Goal: Browse casually

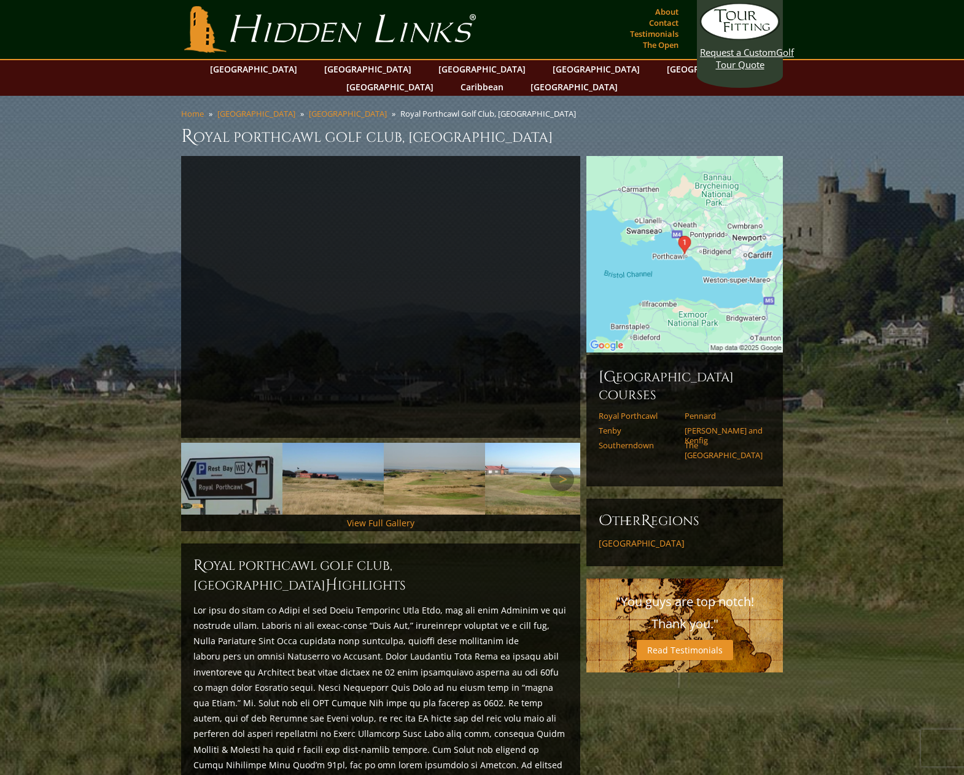
click at [536, 474] on img at bounding box center [535, 479] width 101 height 72
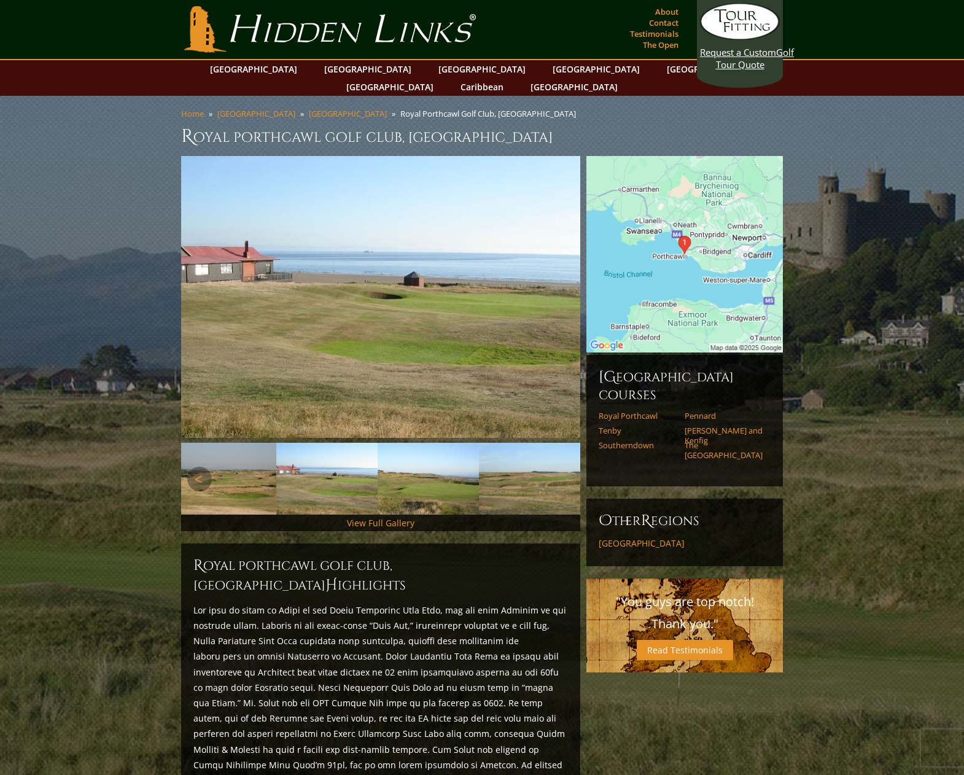
click at [536, 474] on img at bounding box center [529, 479] width 101 height 72
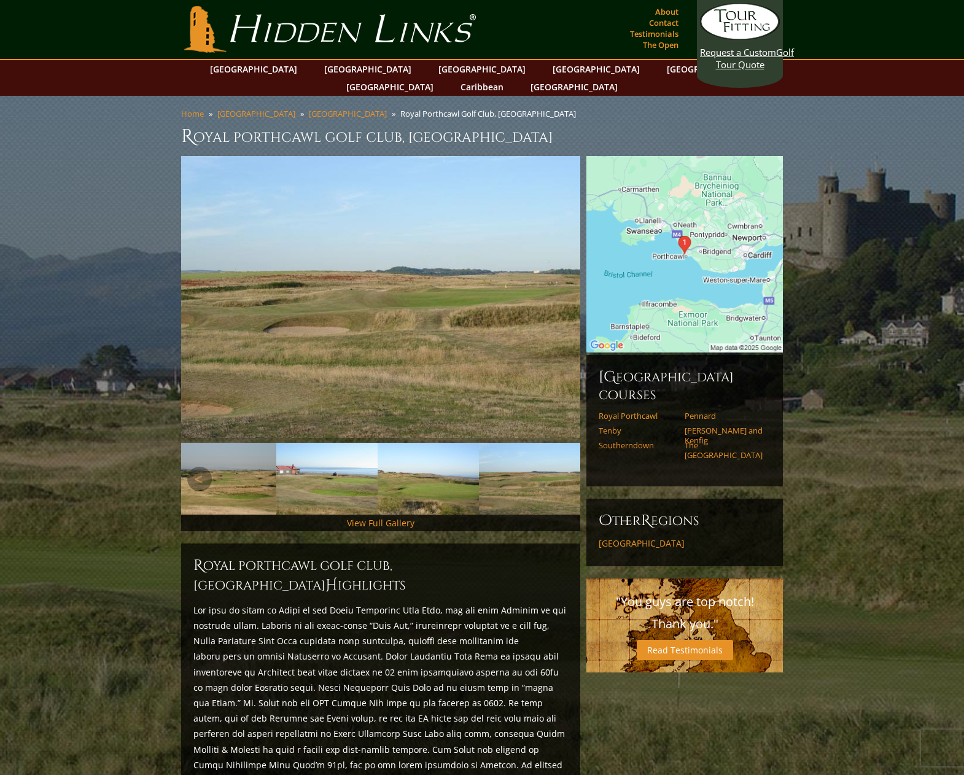
click at [536, 474] on img at bounding box center [529, 479] width 101 height 72
click at [475, 468] on img at bounding box center [428, 479] width 101 height 72
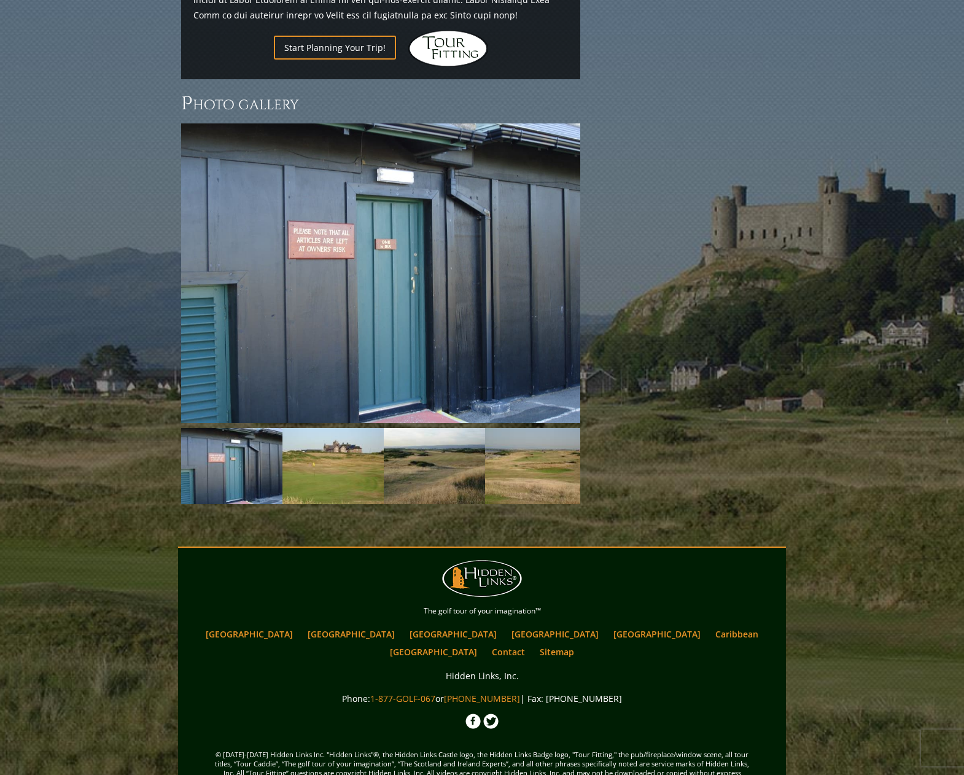
scroll to position [935, 0]
click at [321, 431] on img at bounding box center [333, 467] width 101 height 76
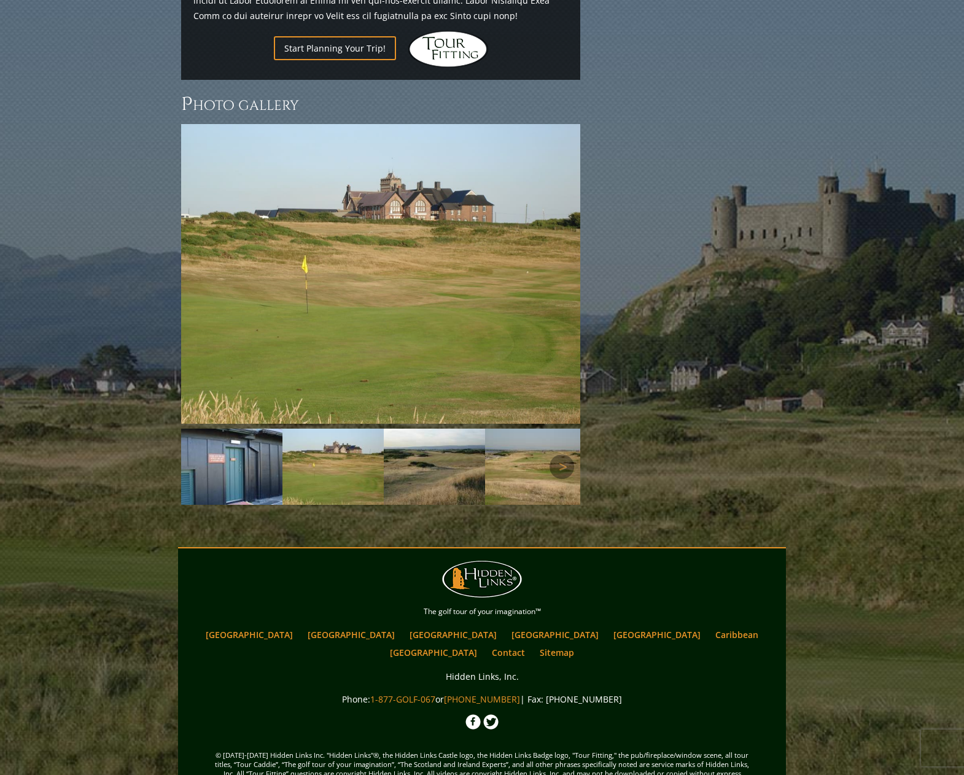
click at [458, 443] on img at bounding box center [434, 467] width 101 height 76
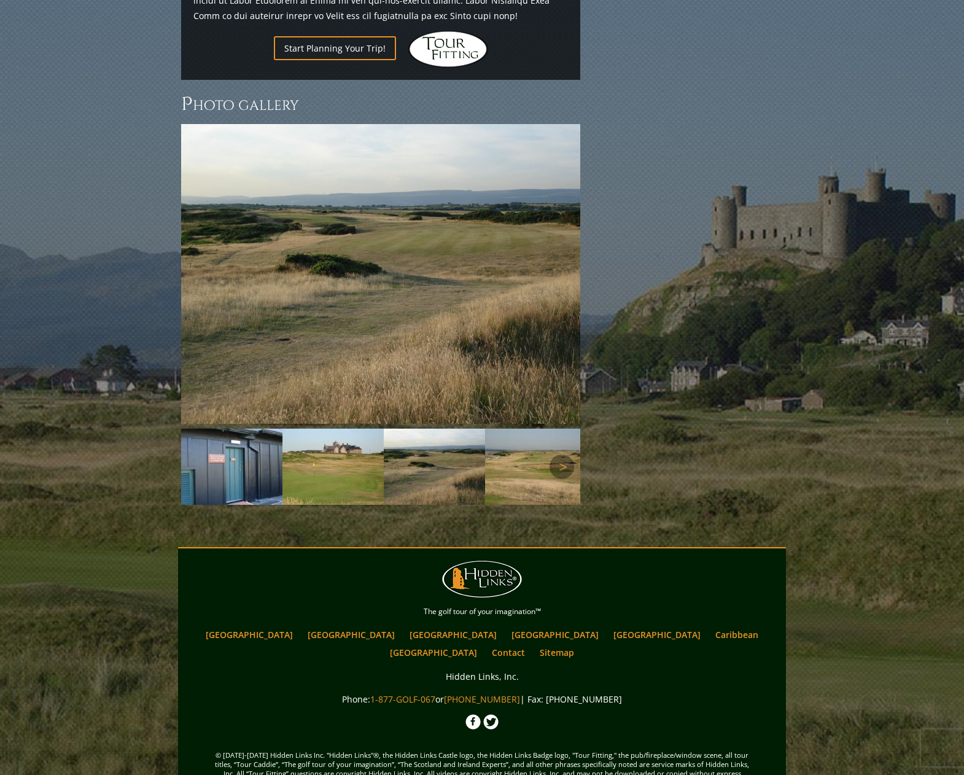
click at [542, 444] on img at bounding box center [535, 467] width 101 height 76
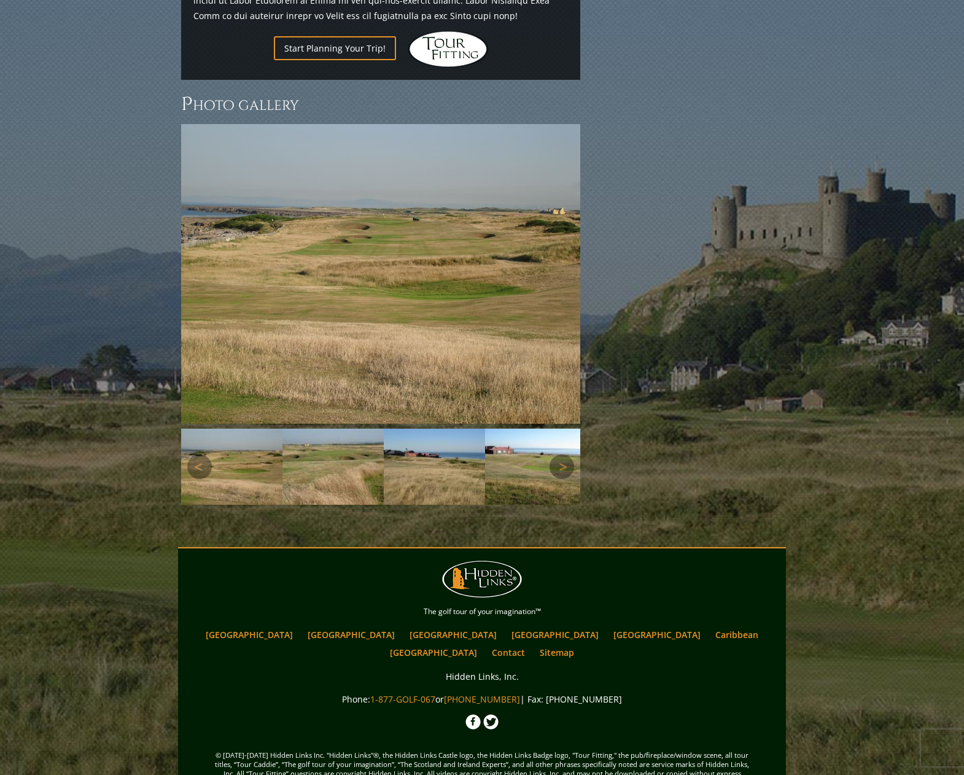
click at [542, 444] on img at bounding box center [535, 467] width 101 height 76
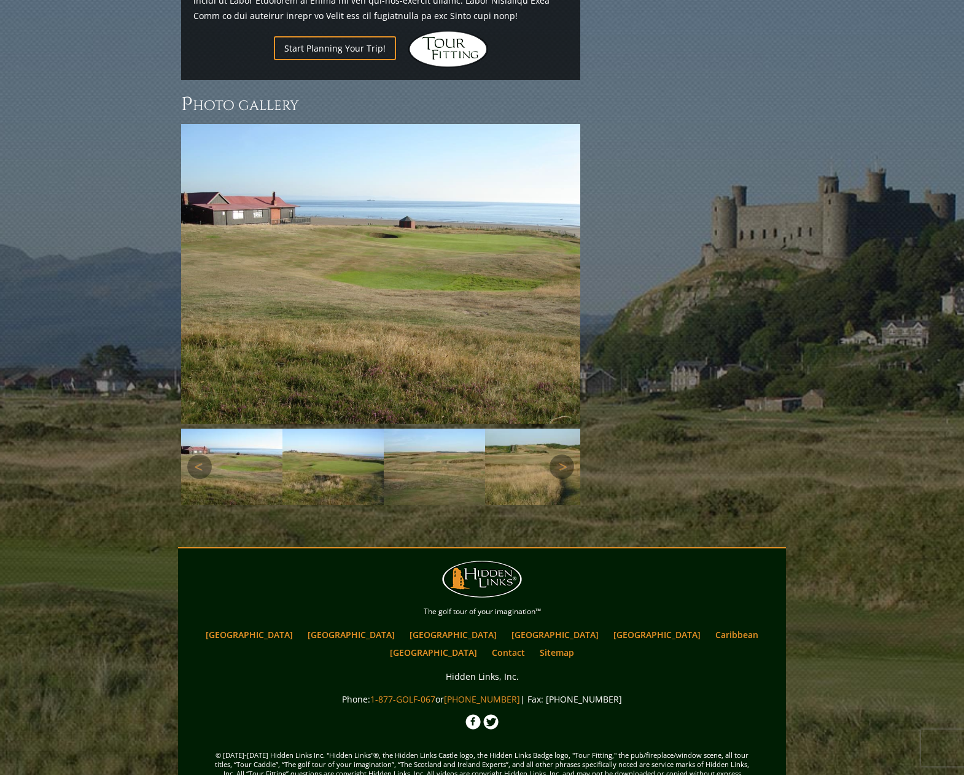
click at [542, 444] on img at bounding box center [535, 467] width 101 height 76
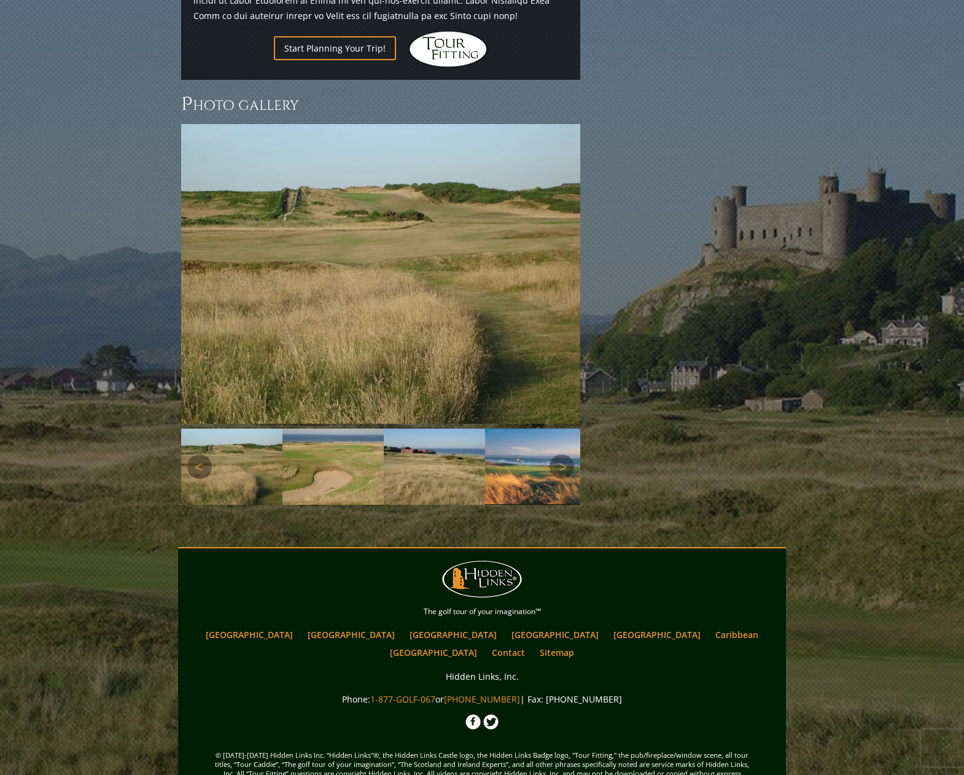
click at [542, 444] on img at bounding box center [535, 467] width 101 height 76
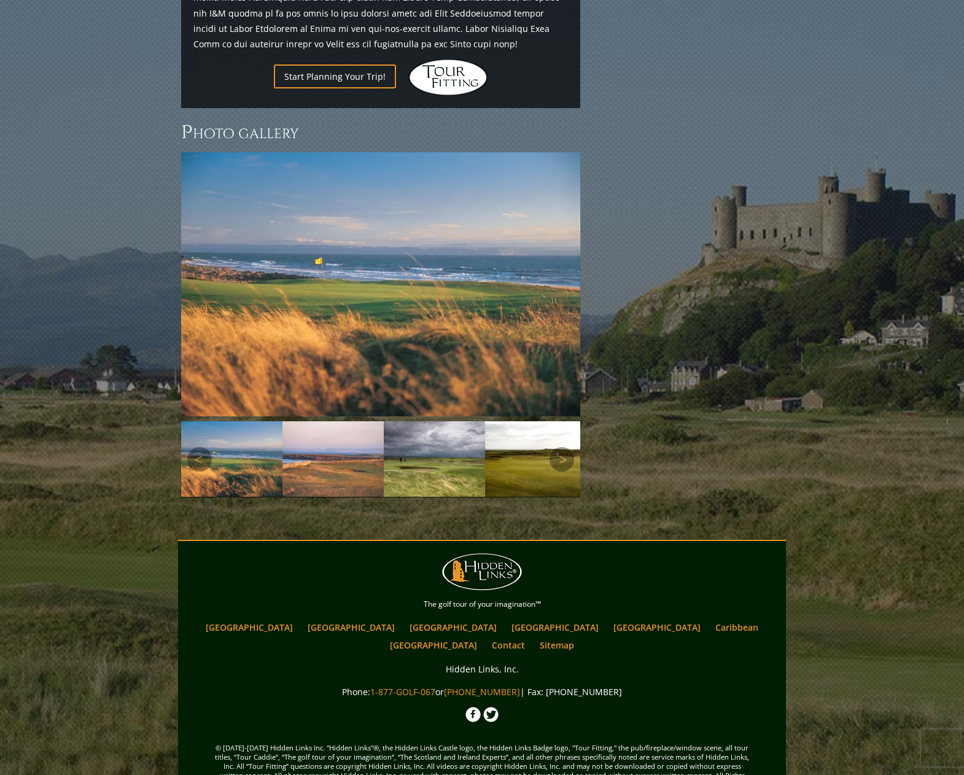
click at [542, 444] on img at bounding box center [535, 459] width 101 height 76
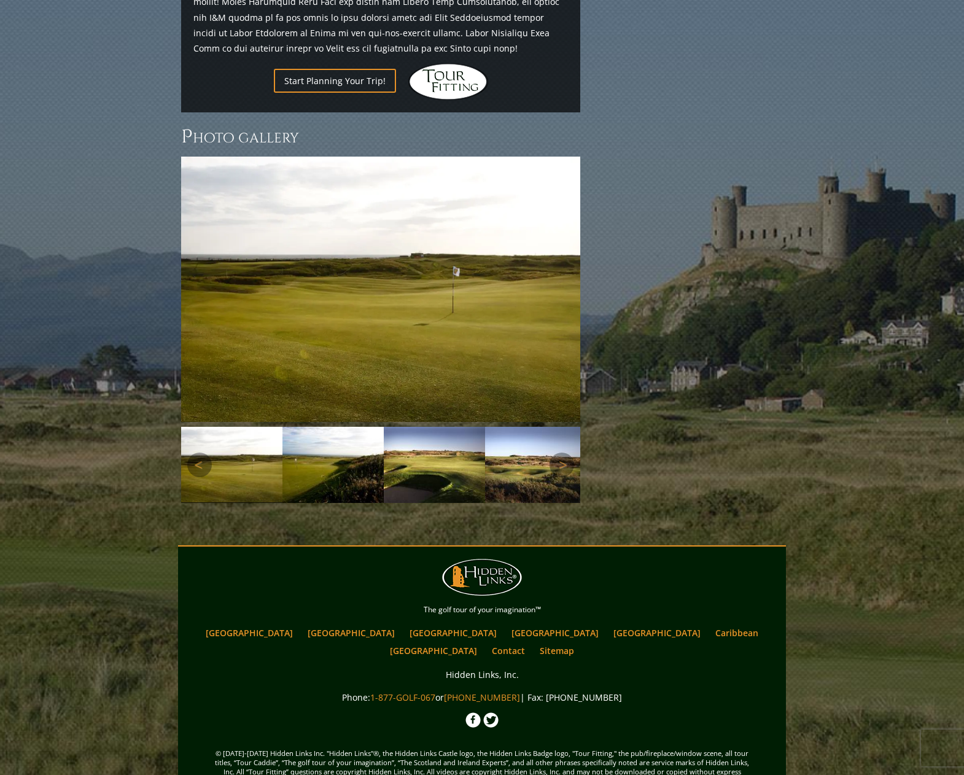
click at [542, 444] on img at bounding box center [535, 465] width 101 height 76
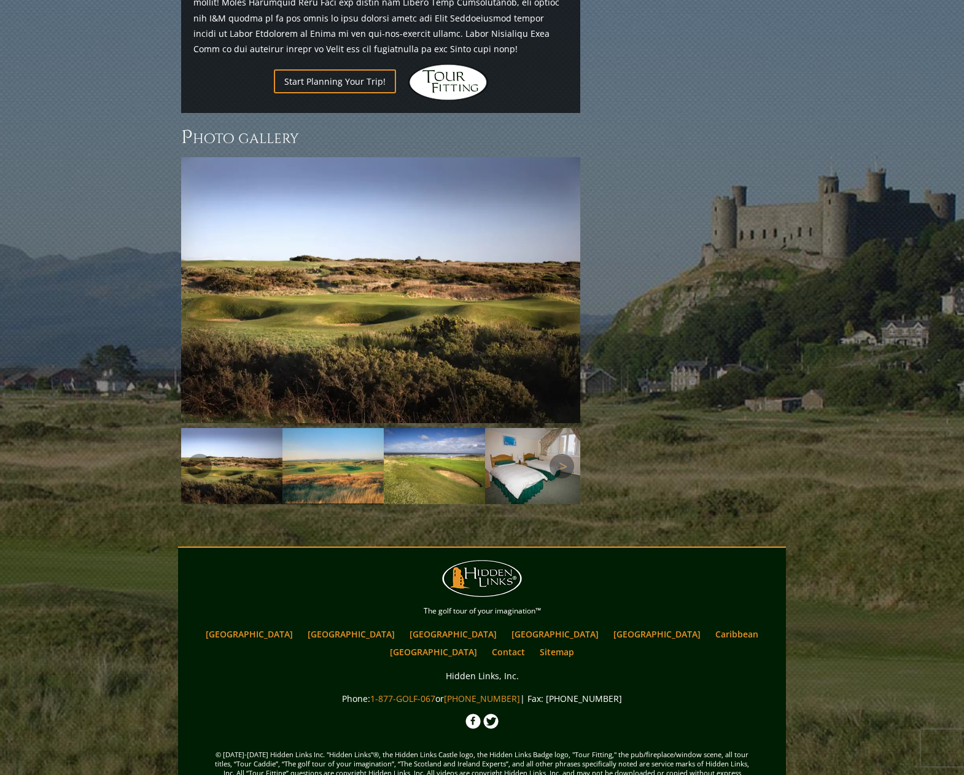
click at [542, 444] on img at bounding box center [535, 466] width 101 height 76
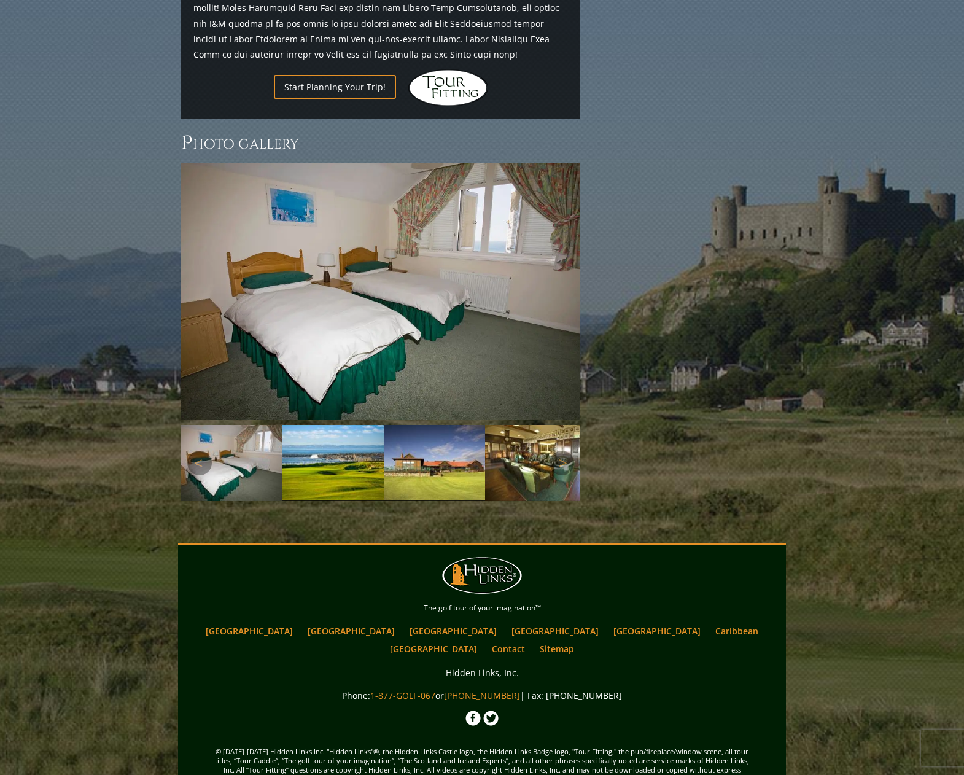
click at [542, 444] on img at bounding box center [535, 463] width 101 height 76
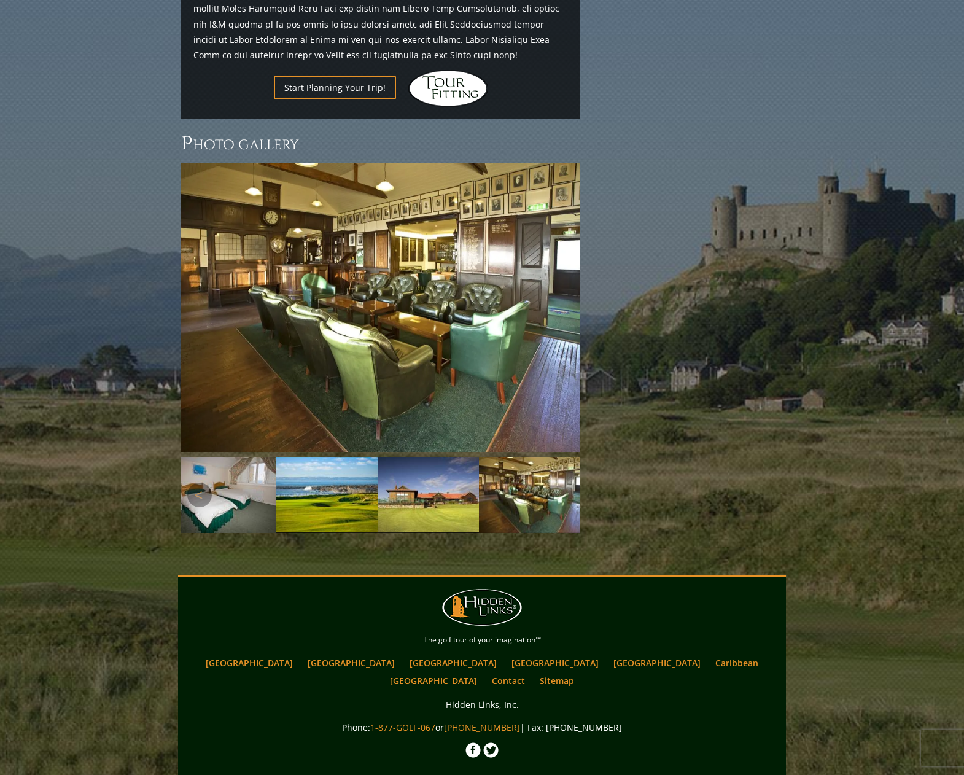
click at [542, 457] on img at bounding box center [529, 495] width 101 height 76
click at [433, 464] on img at bounding box center [428, 495] width 101 height 76
